Goal: Navigation & Orientation: Find specific page/section

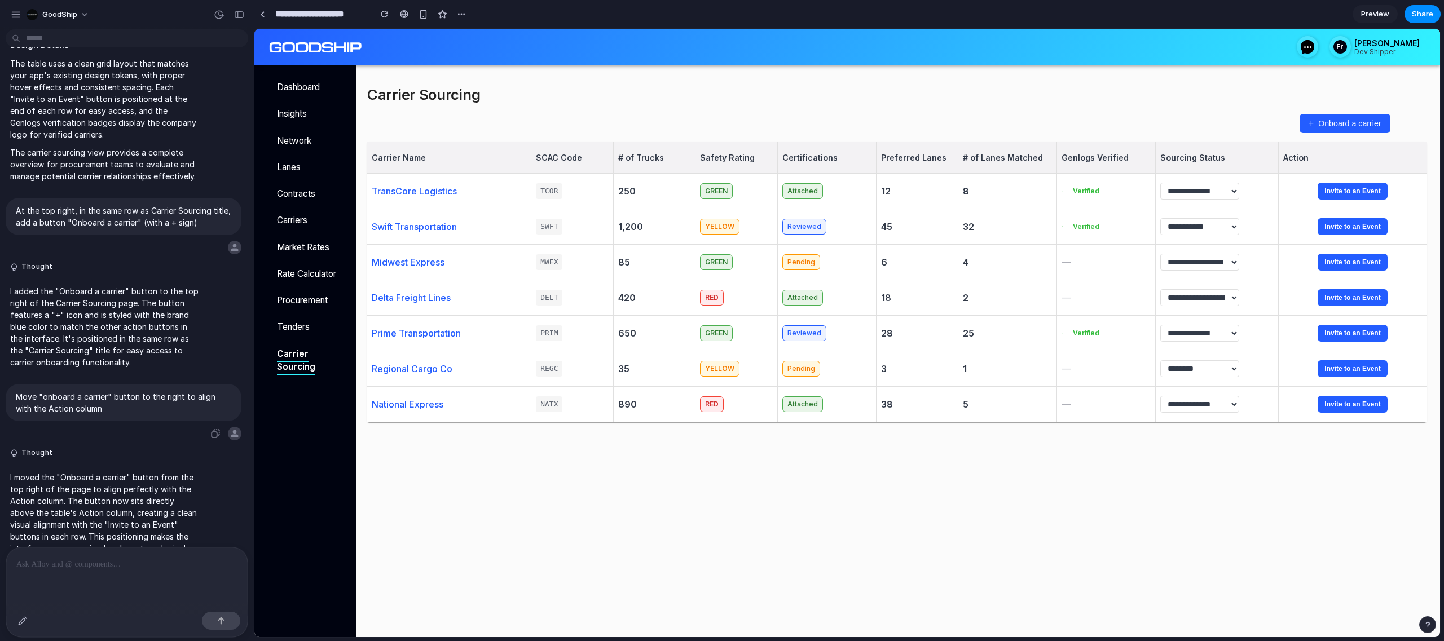
scroll to position [908, 0]
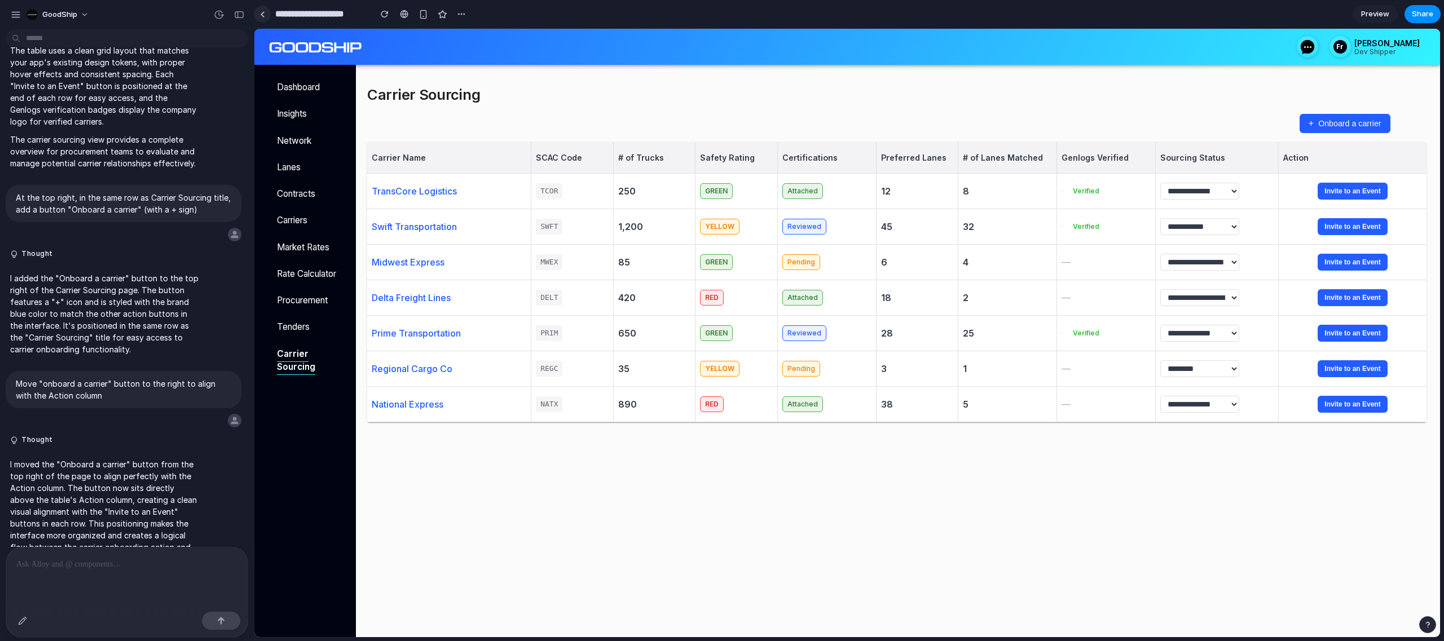
click at [260, 16] on div at bounding box center [262, 14] width 5 height 6
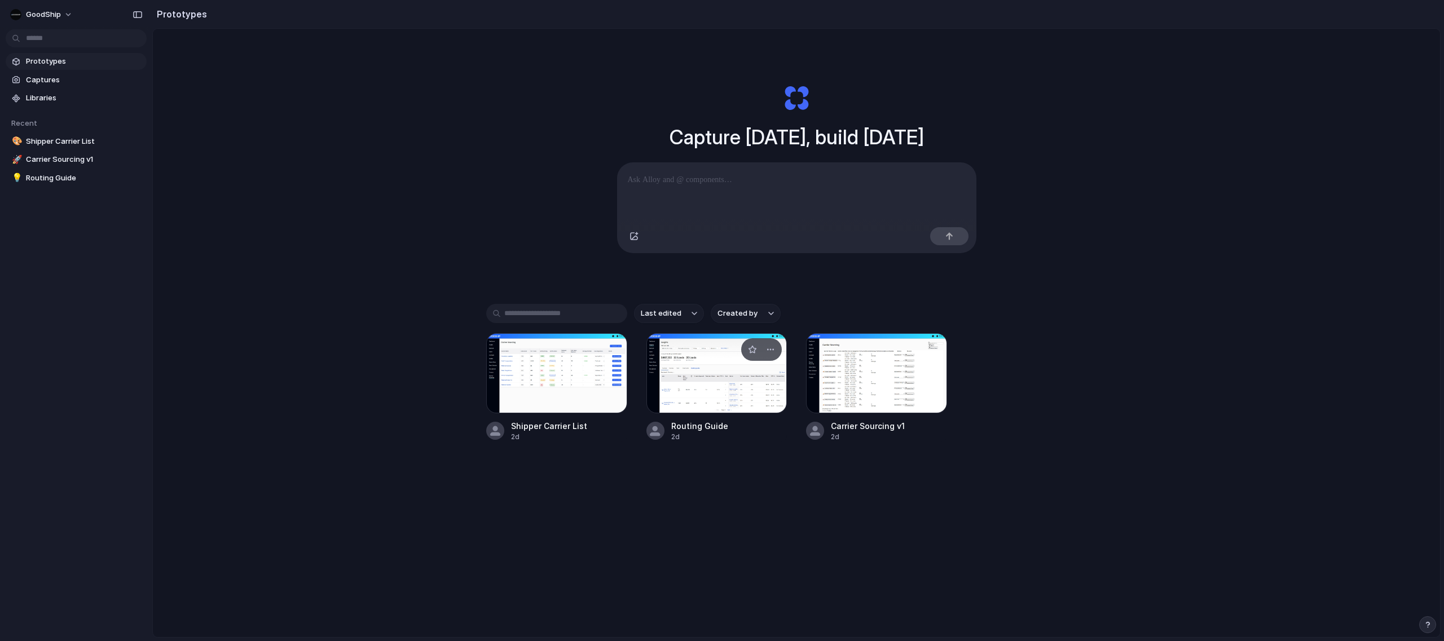
click at [751, 394] on div at bounding box center [717, 373] width 141 height 80
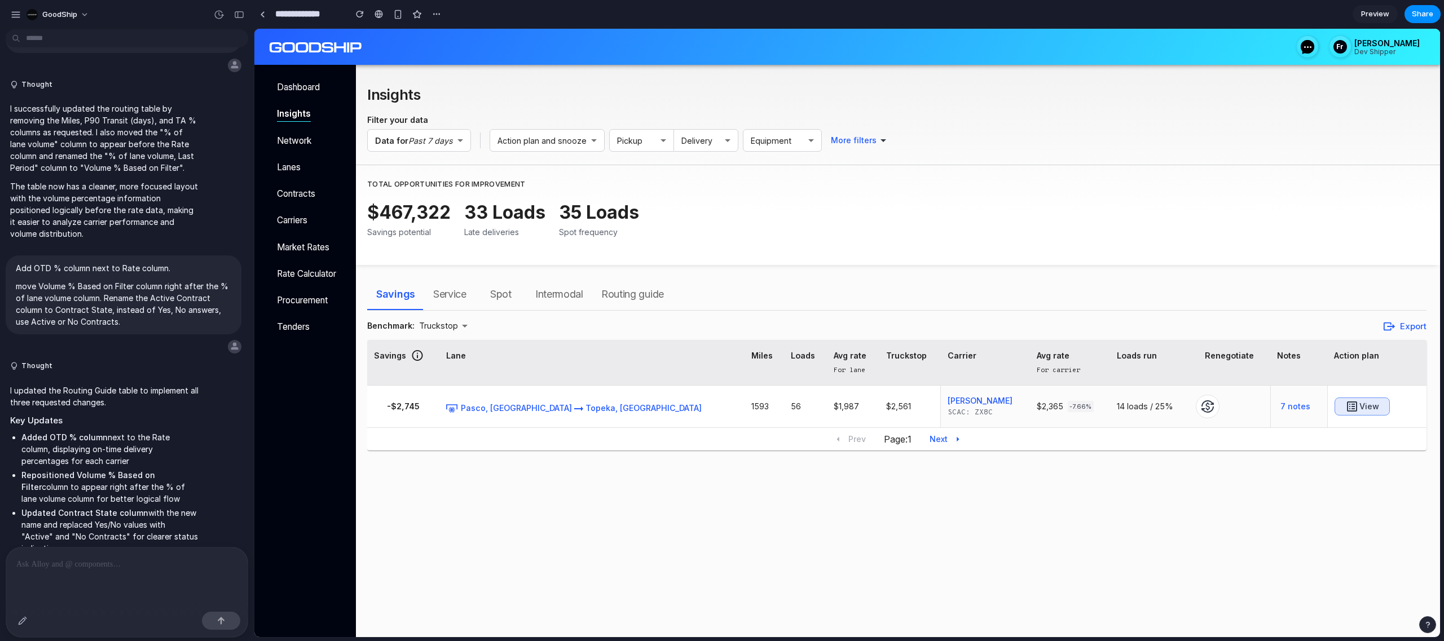
click at [654, 292] on span "Routing guide" at bounding box center [632, 294] width 63 height 18
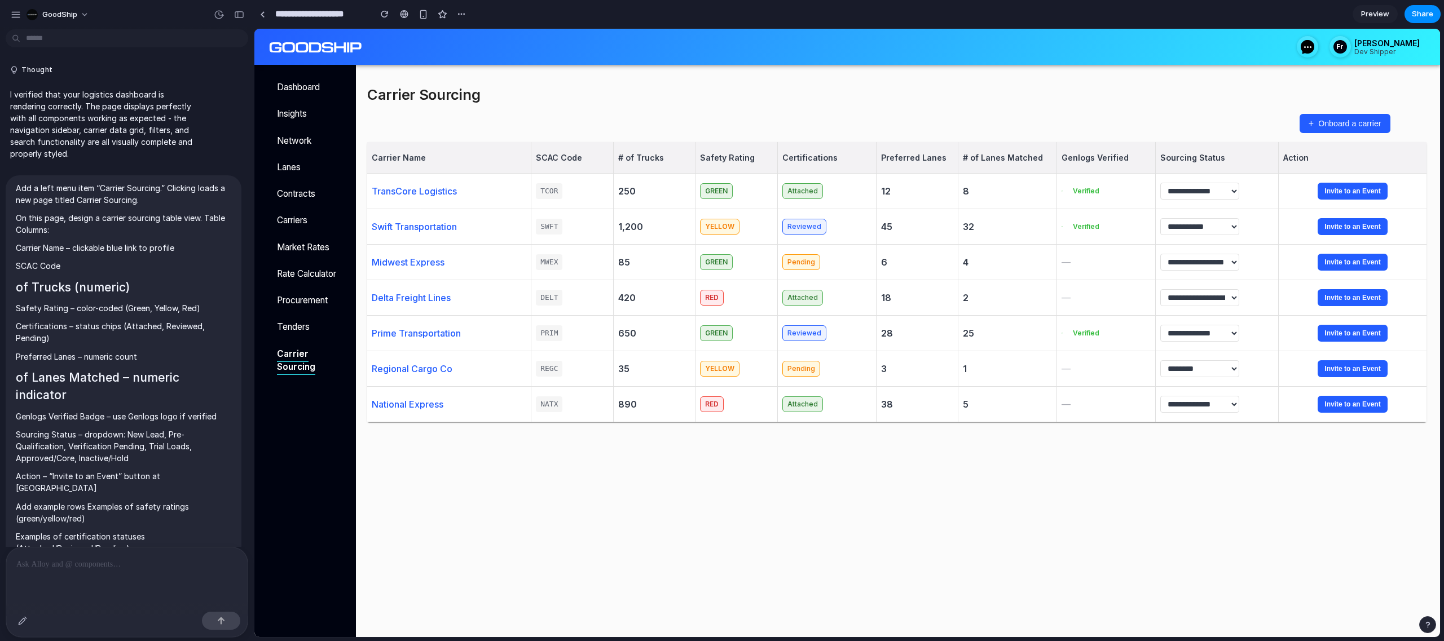
scroll to position [908, 0]
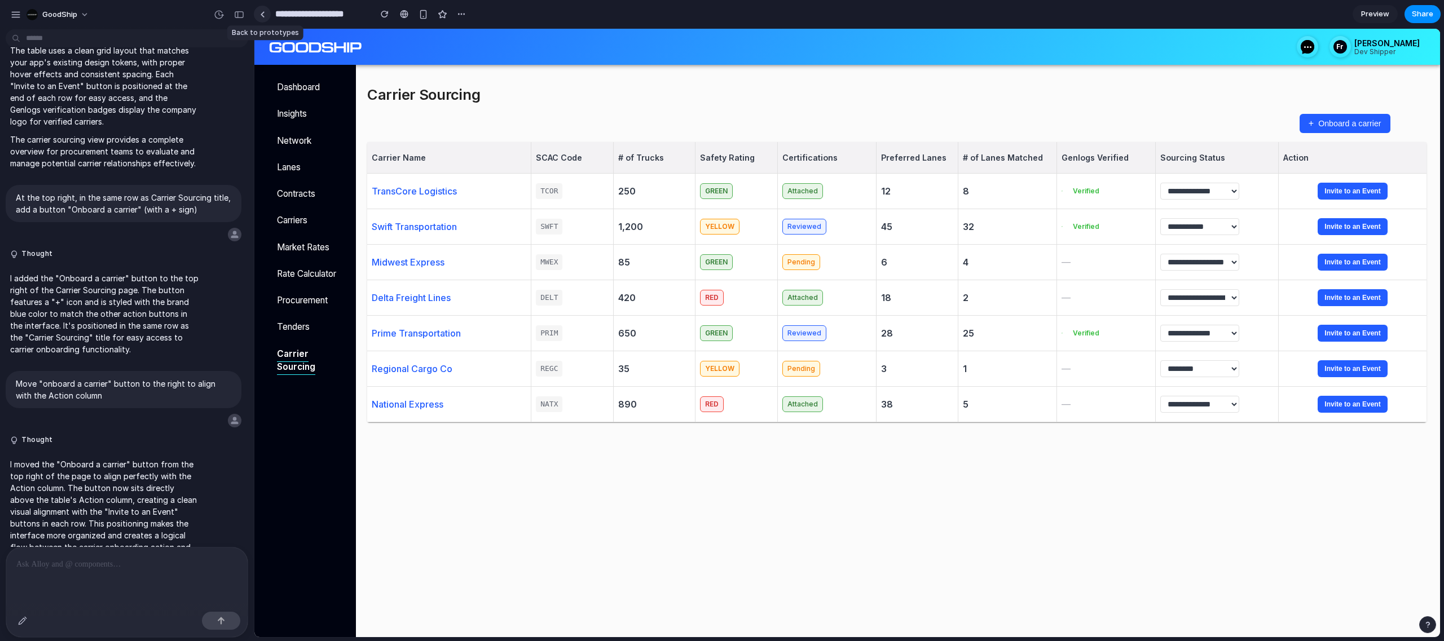
click at [262, 18] on link at bounding box center [262, 14] width 17 height 17
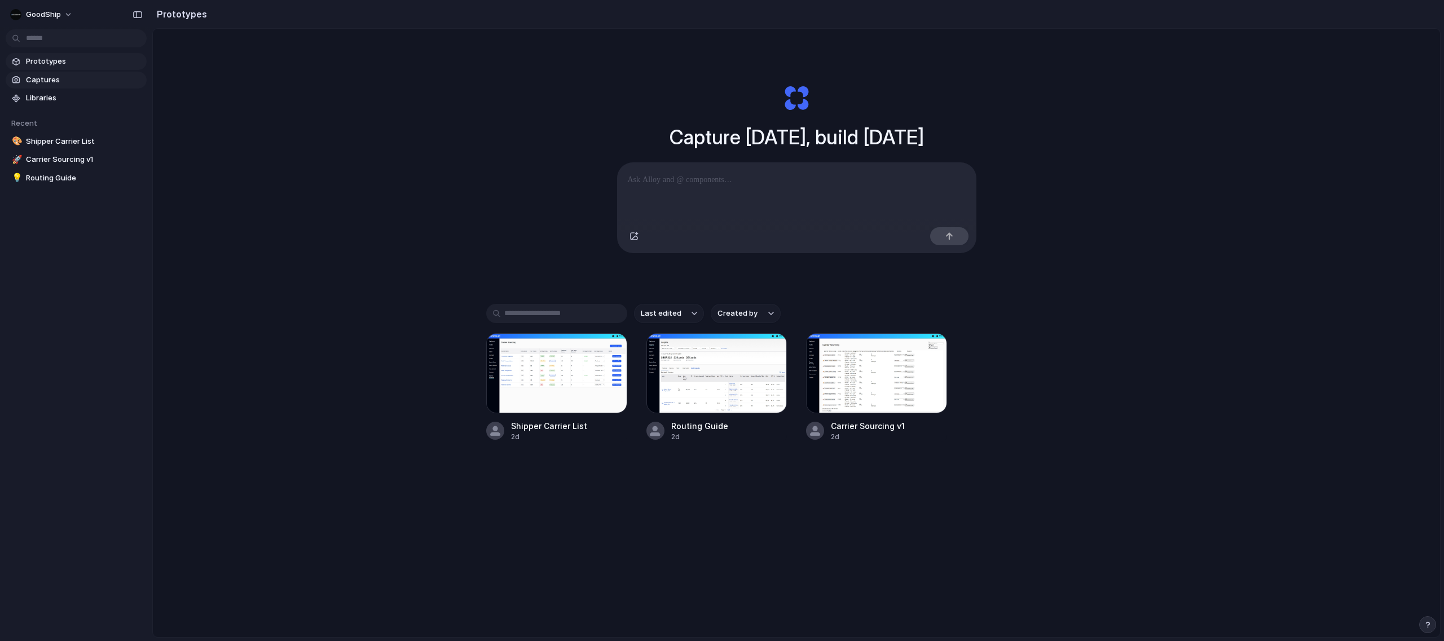
click at [42, 76] on span "Captures" at bounding box center [84, 79] width 116 height 11
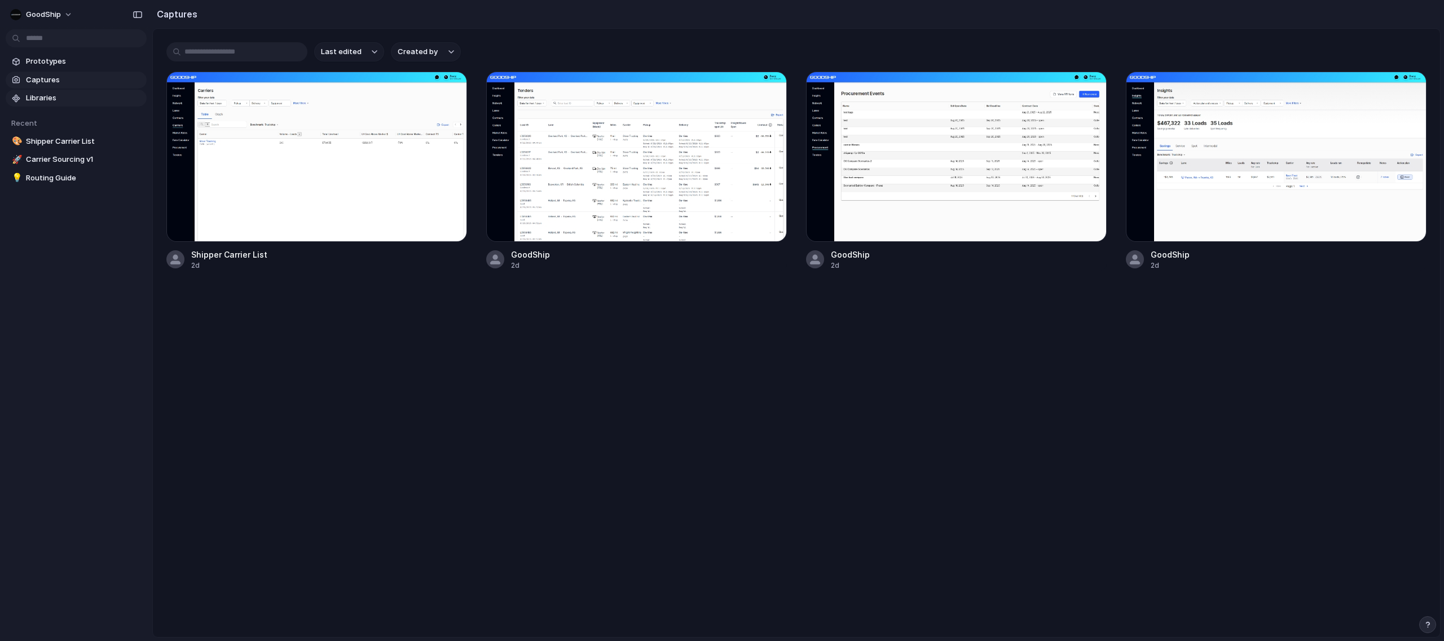
click at [64, 95] on span "Libraries" at bounding box center [84, 98] width 116 height 11
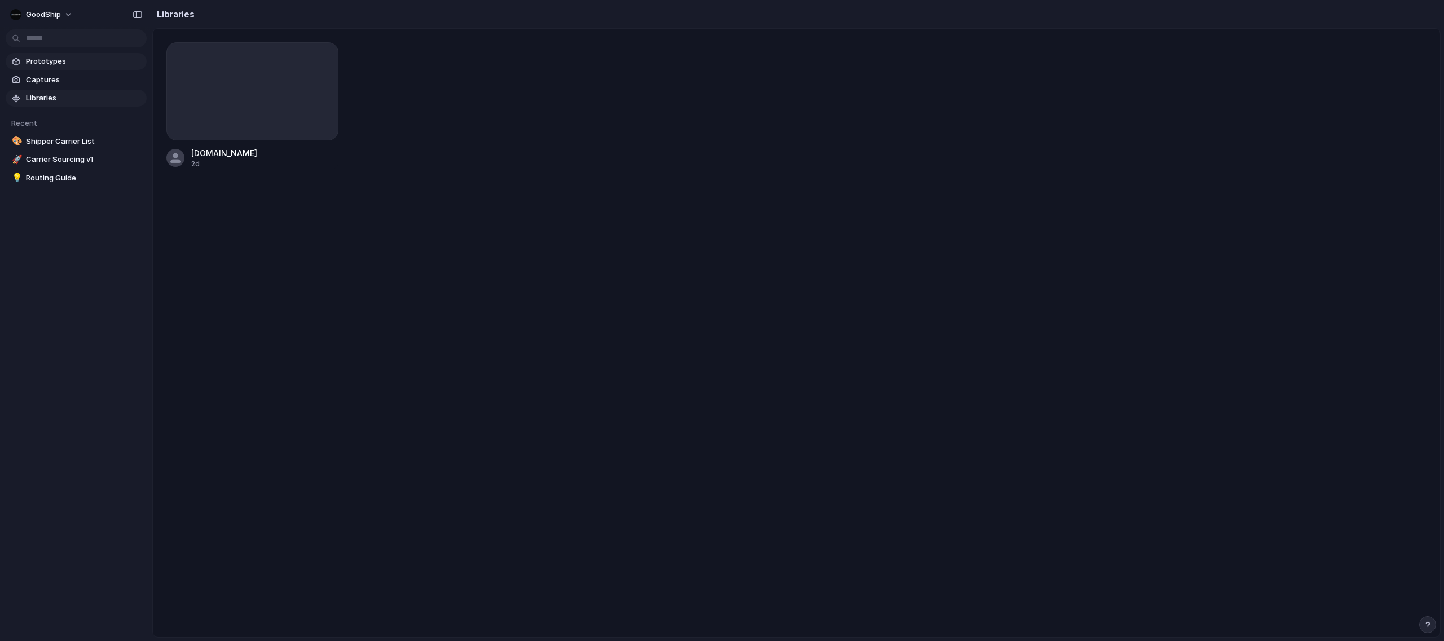
click at [60, 66] on span "Prototypes" at bounding box center [84, 61] width 116 height 11
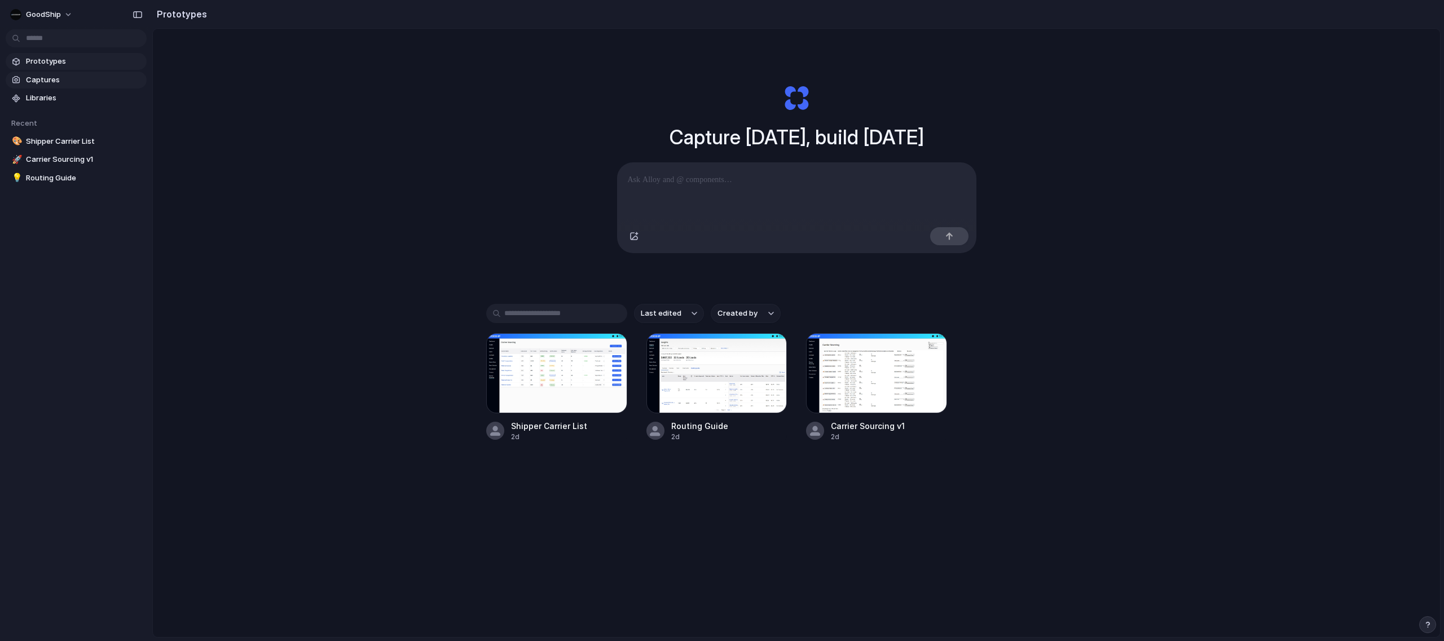
click at [59, 77] on span "Captures" at bounding box center [84, 79] width 116 height 11
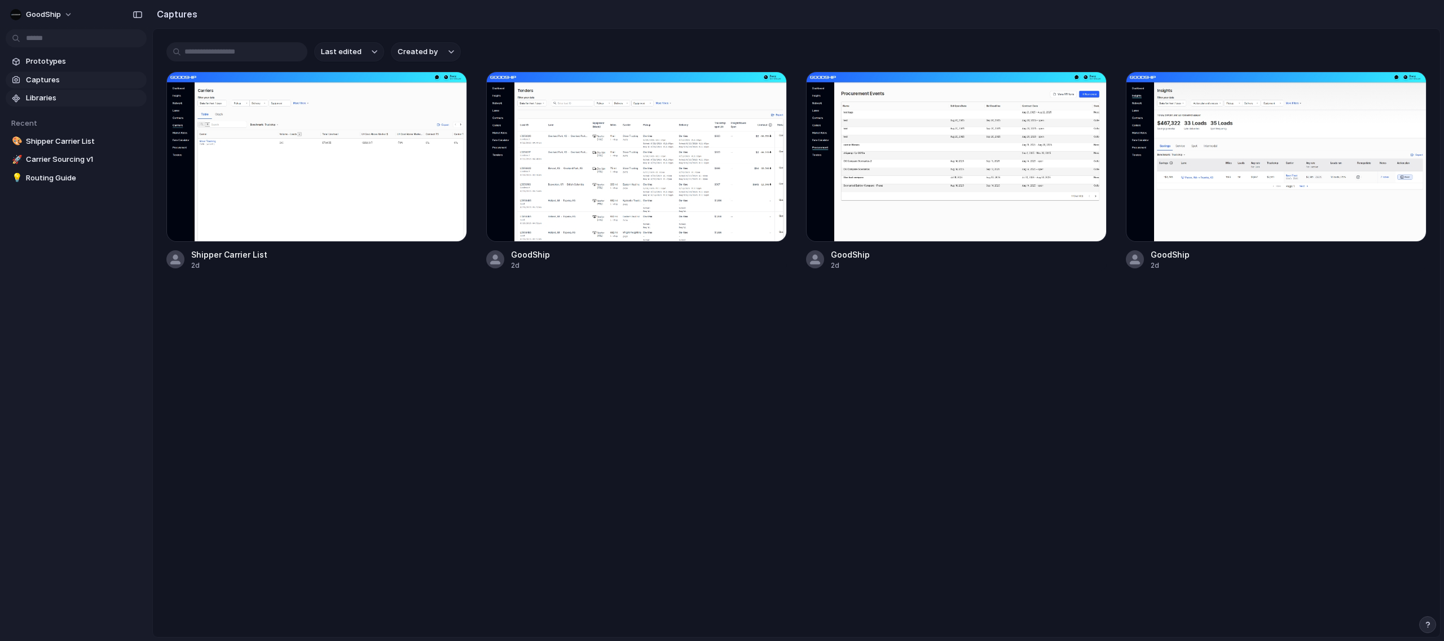
click at [41, 101] on span "Libraries" at bounding box center [84, 98] width 116 height 11
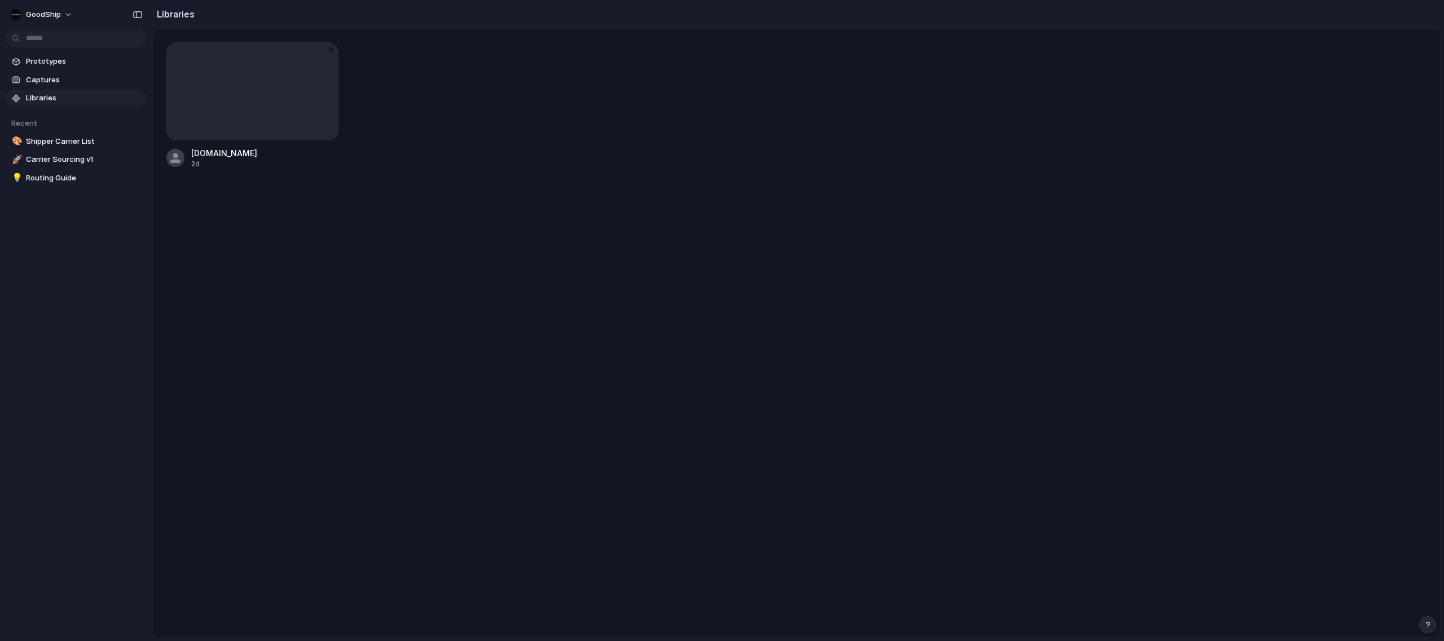
click at [250, 99] on div at bounding box center [252, 91] width 172 height 98
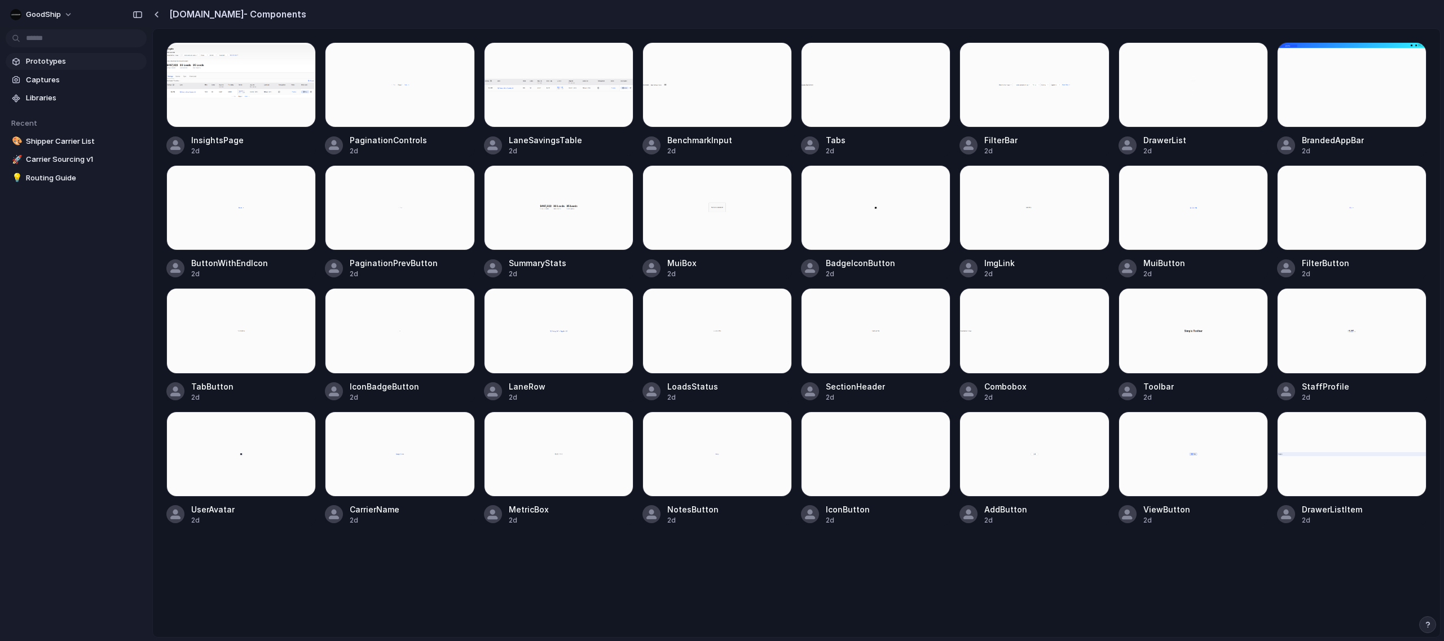
click at [41, 62] on span "Prototypes" at bounding box center [84, 61] width 116 height 11
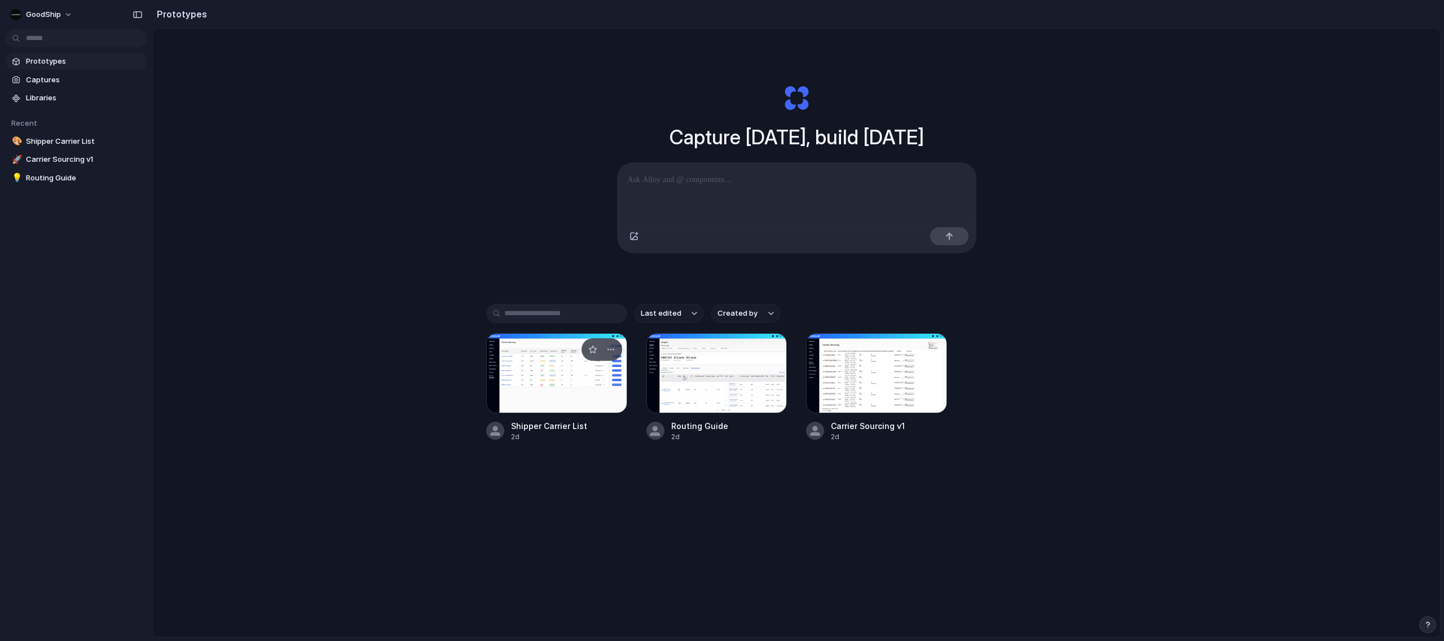
click at [562, 372] on div at bounding box center [556, 373] width 141 height 80
